Goal: Information Seeking & Learning: Learn about a topic

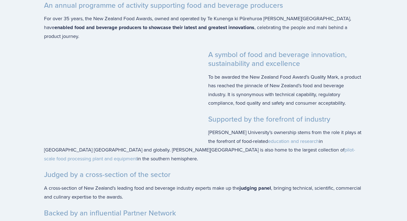
scroll to position [885, 0]
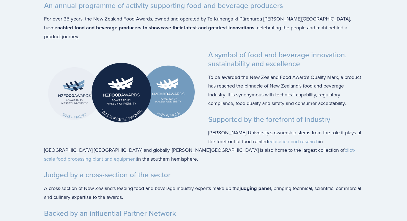
click at [75, 98] on img at bounding box center [121, 92] width 155 height 85
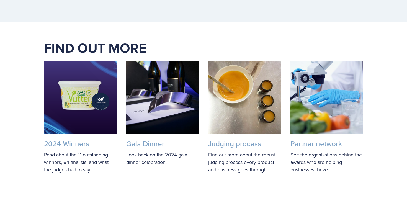
scroll to position [1140, 0]
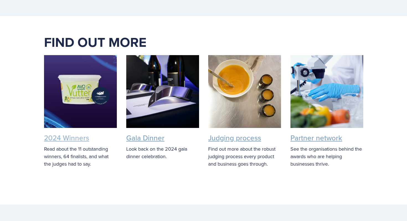
click at [59, 143] on link "2024 Winners" at bounding box center [66, 138] width 45 height 10
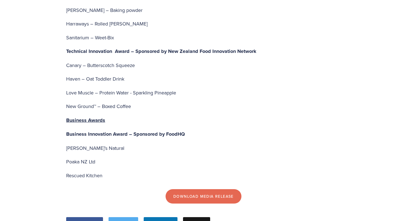
scroll to position [1862, 0]
drag, startPoint x: 101, startPoint y: 138, endPoint x: 66, endPoint y: 143, distance: 35.0
click at [66, 157] on p "Poaka NZ Ltd" at bounding box center [203, 161] width 275 height 9
copy p "Poaka NZ Ltd"
